Goal: Check status: Check status

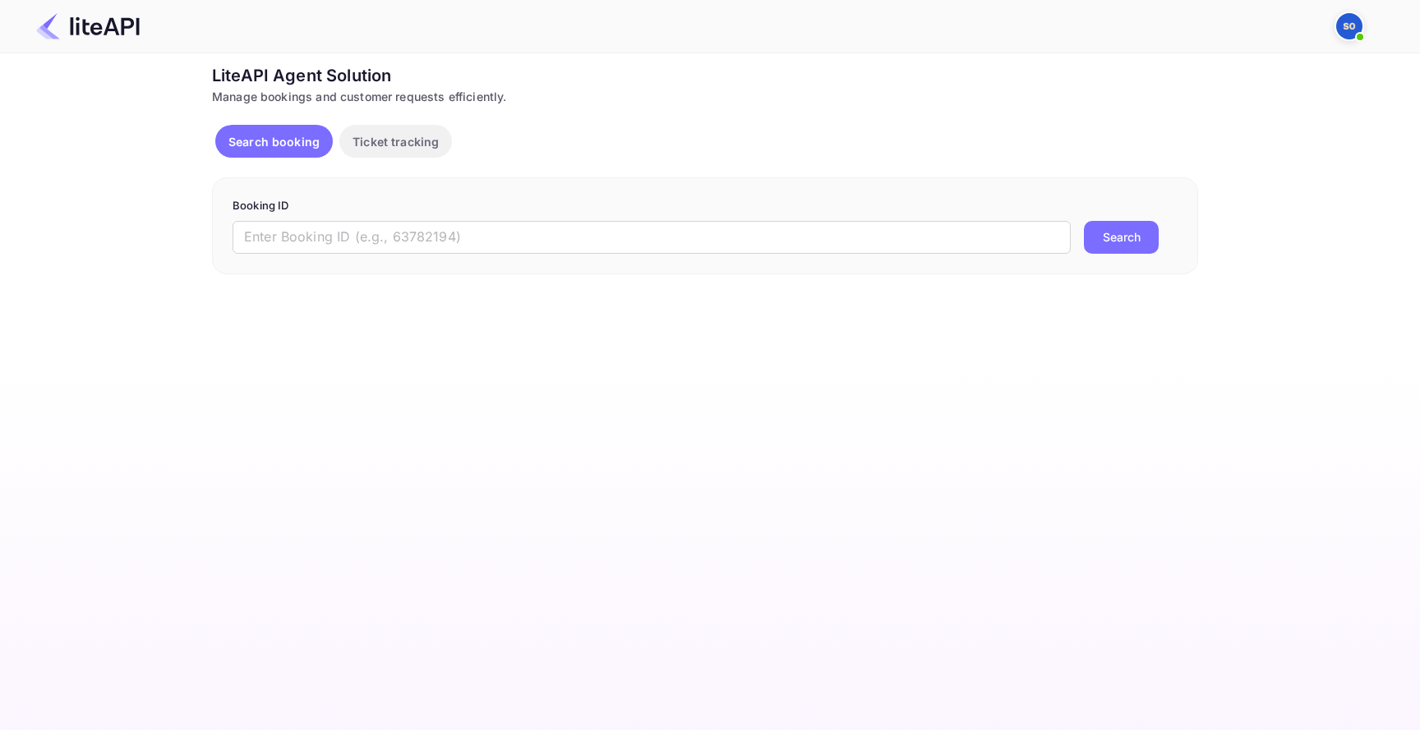
click at [424, 164] on div "Search booking Ticket tracking" at bounding box center [336, 144] width 243 height 39
click at [424, 163] on div "Search booking Ticket tracking" at bounding box center [336, 144] width 243 height 39
click at [450, 159] on div "Search booking Ticket tracking" at bounding box center [336, 144] width 243 height 39
click at [439, 154] on button "Ticket tracking" at bounding box center [395, 141] width 113 height 33
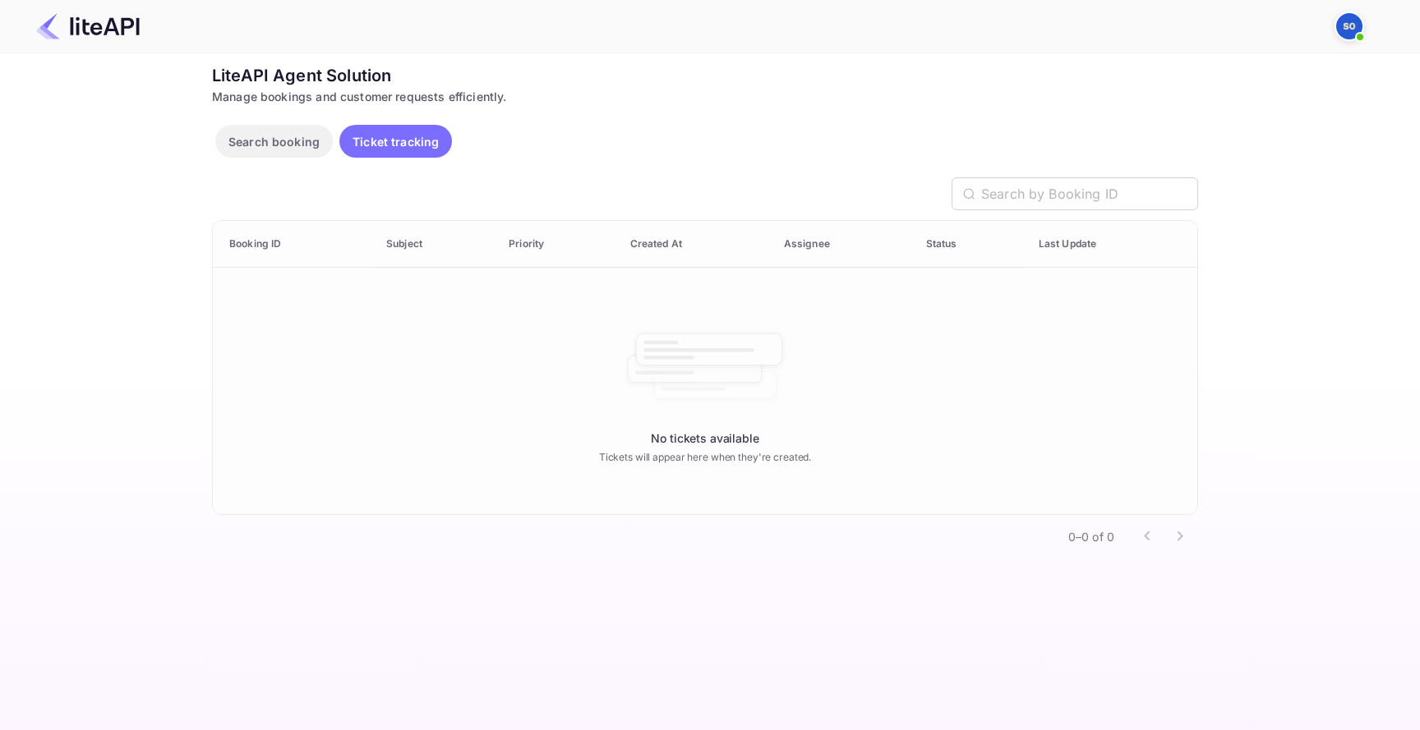
click at [287, 143] on p "Search booking" at bounding box center [273, 141] width 91 height 17
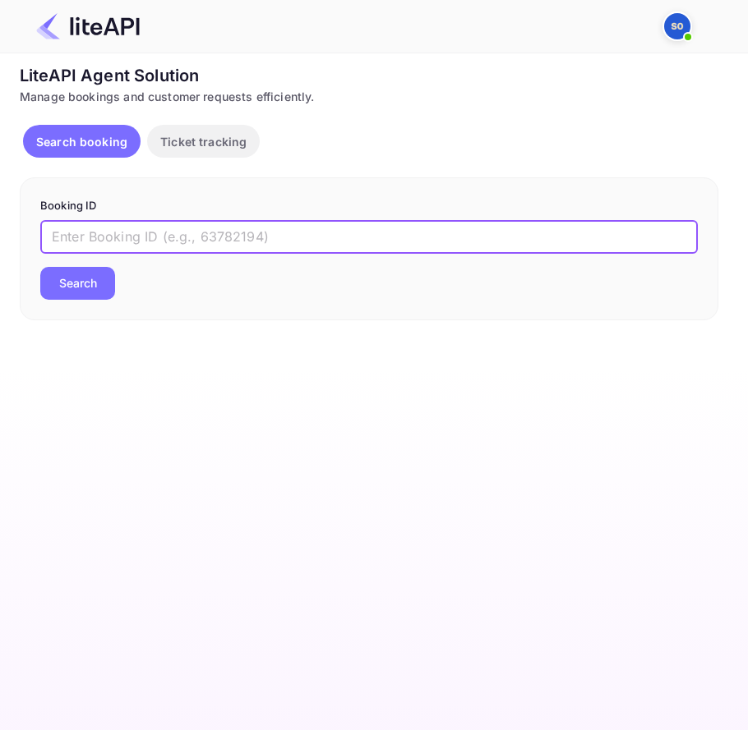
click at [578, 236] on input "text" at bounding box center [368, 237] width 657 height 33
paste input "1hfdMIEfn"
type input "1hfdMIEfn"
click at [212, 150] on button "Ticket tracking" at bounding box center [203, 141] width 113 height 33
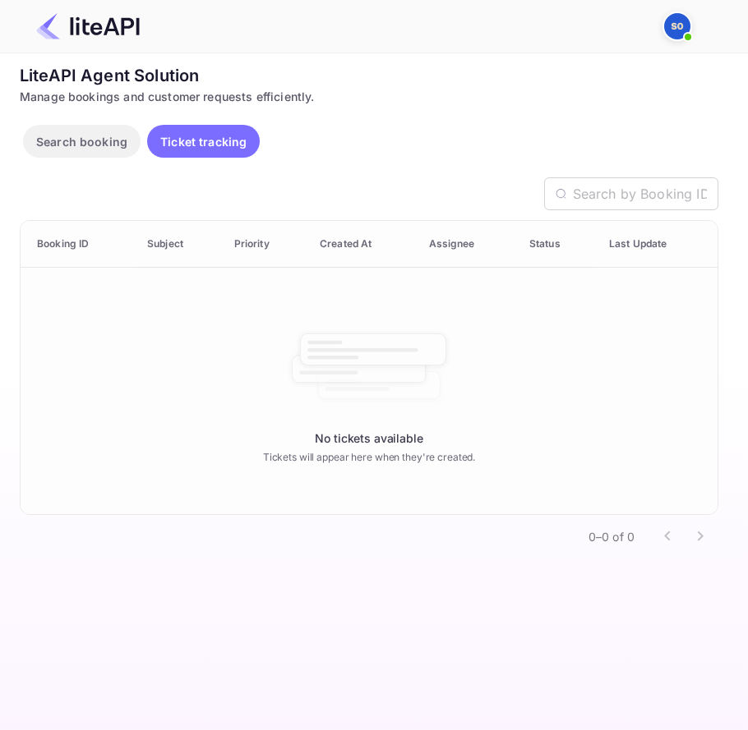
click at [89, 137] on p "Search booking" at bounding box center [81, 141] width 91 height 17
